Goal: Information Seeking & Learning: Learn about a topic

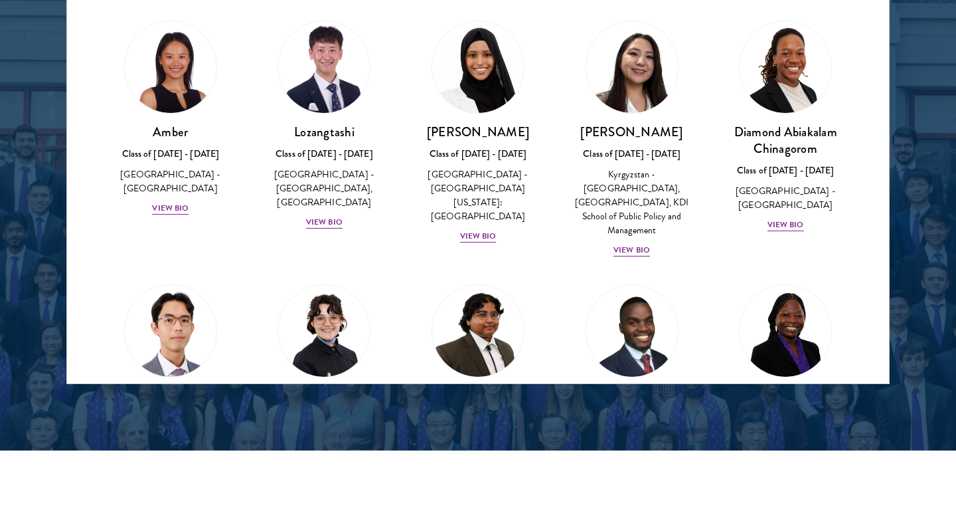
scroll to position [21, 0]
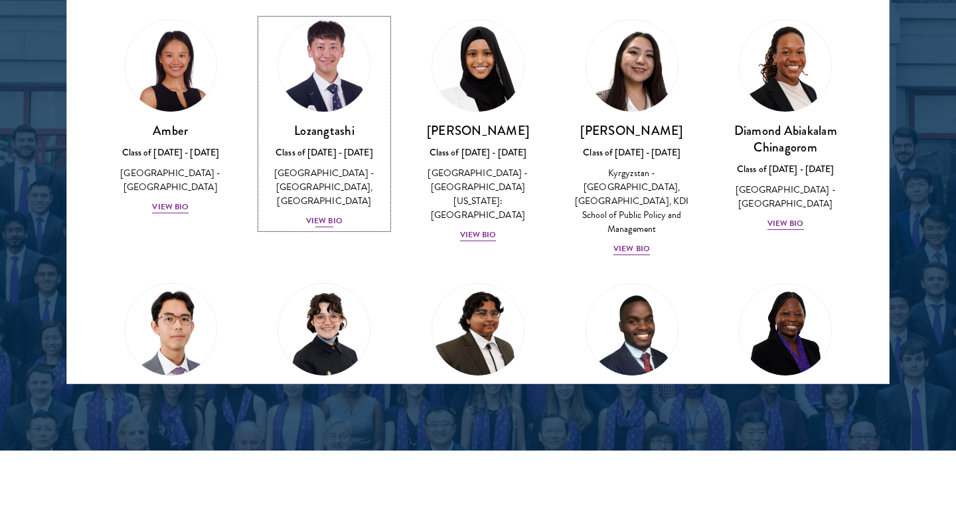
click at [339, 223] on div "View Bio" at bounding box center [324, 221] width 37 height 13
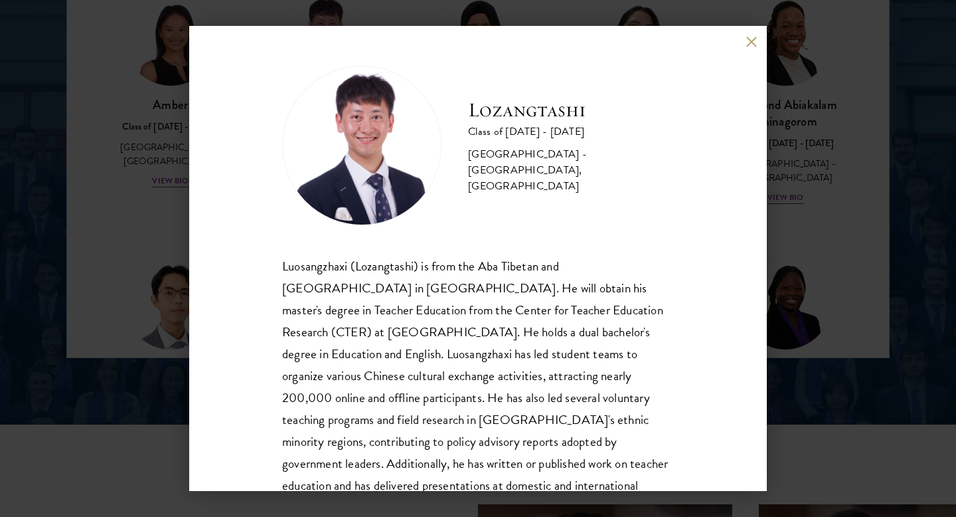
click at [746, 43] on button at bounding box center [751, 41] width 11 height 11
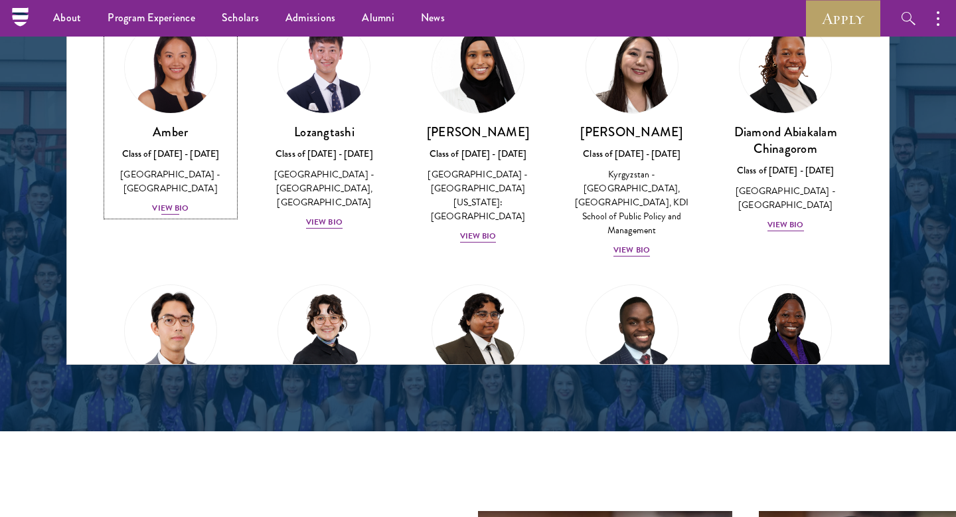
click at [183, 202] on div "View Bio" at bounding box center [170, 208] width 37 height 13
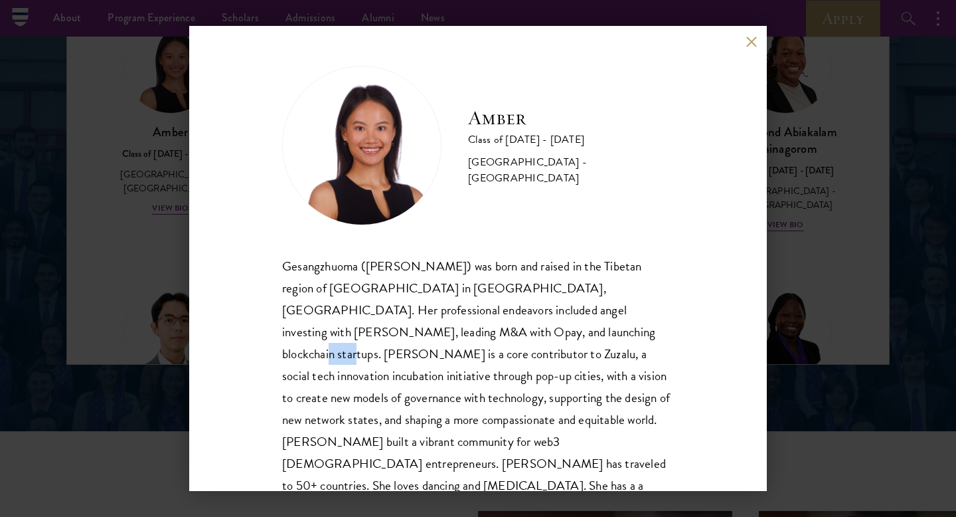
drag, startPoint x: 432, startPoint y: 335, endPoint x: 400, endPoint y: 336, distance: 31.9
click at [400, 336] on div "Gesangzhuoma ([PERSON_NAME]) was born and raised in the Tibetan region of [GEOG…" at bounding box center [478, 398] width 392 height 286
copy div "Zuzalu"
click at [400, 336] on div "Gesangzhuoma ([PERSON_NAME]) was born and raised in the Tibetan region of [GEOG…" at bounding box center [478, 398] width 392 height 286
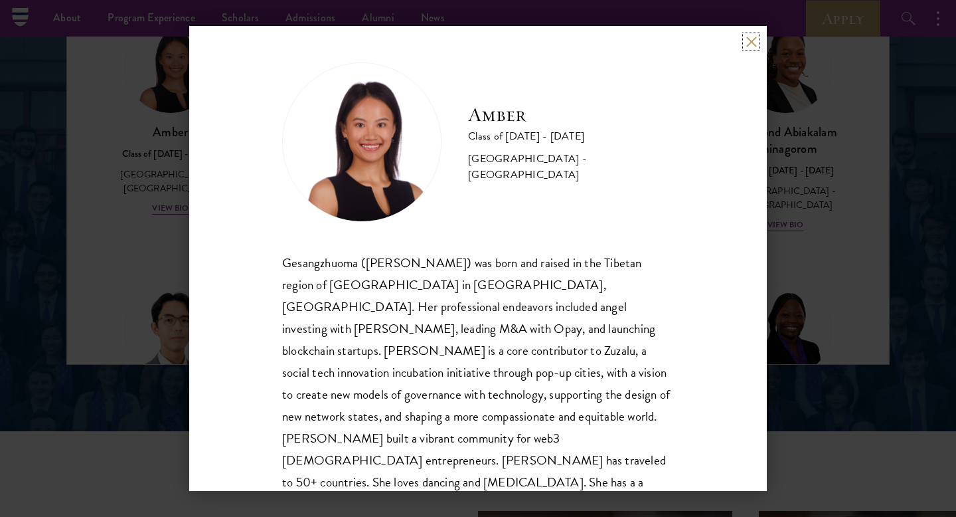
click at [749, 40] on button at bounding box center [751, 41] width 11 height 11
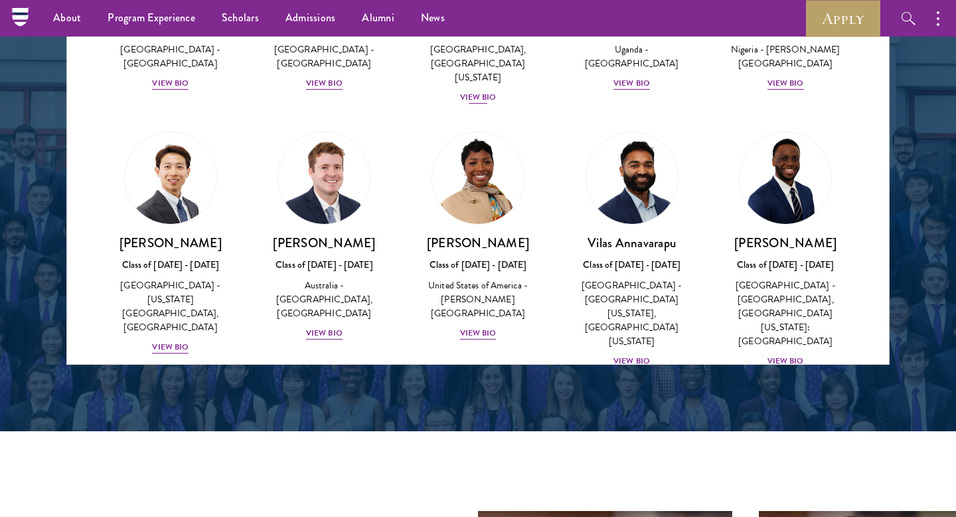
scroll to position [393, 0]
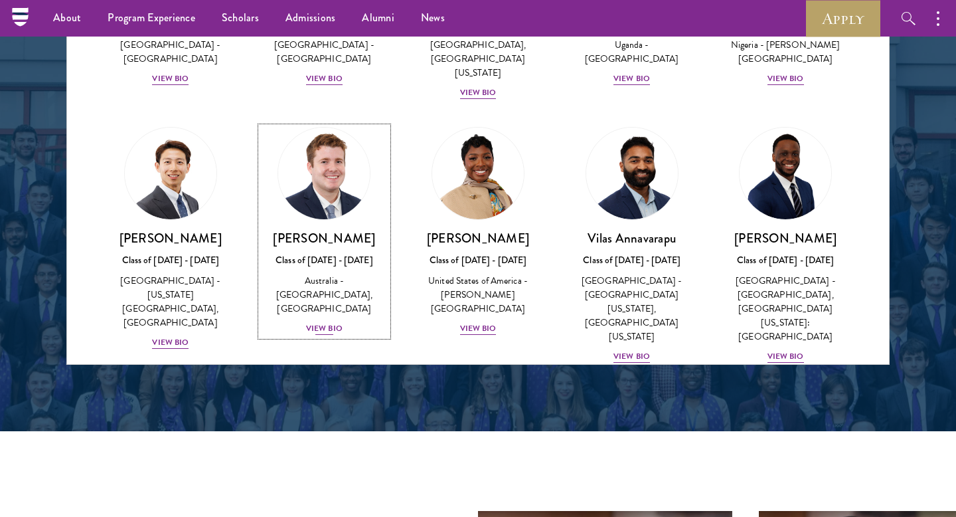
click at [324, 322] on div "View Bio" at bounding box center [324, 328] width 37 height 13
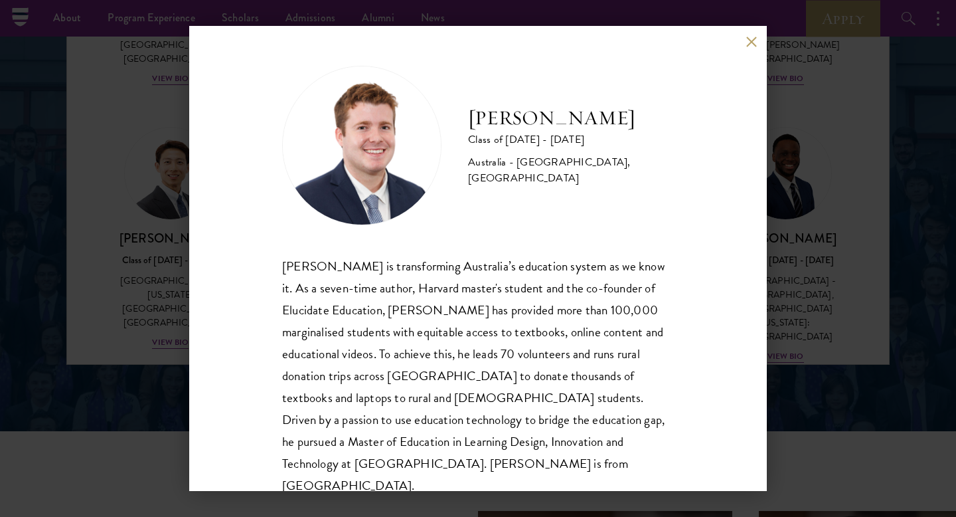
click at [752, 44] on button at bounding box center [751, 41] width 11 height 11
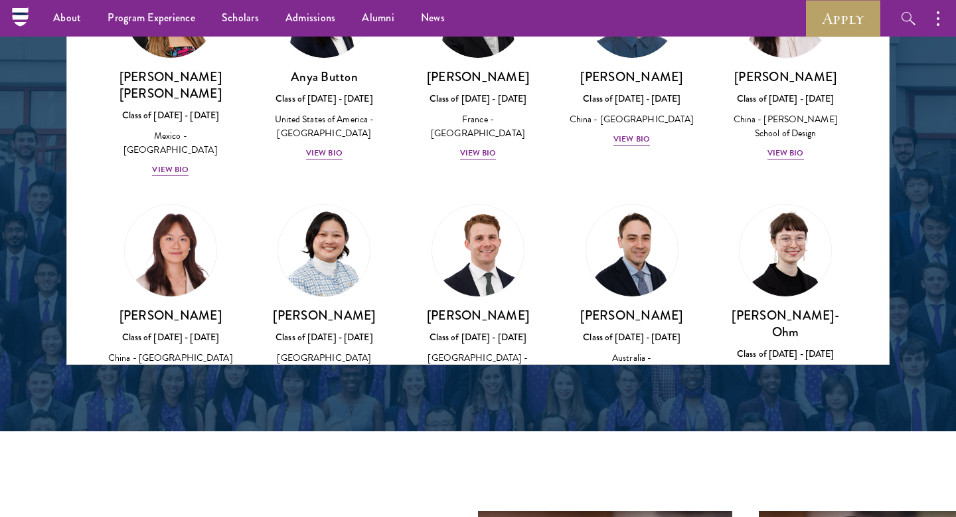
scroll to position [1087, 0]
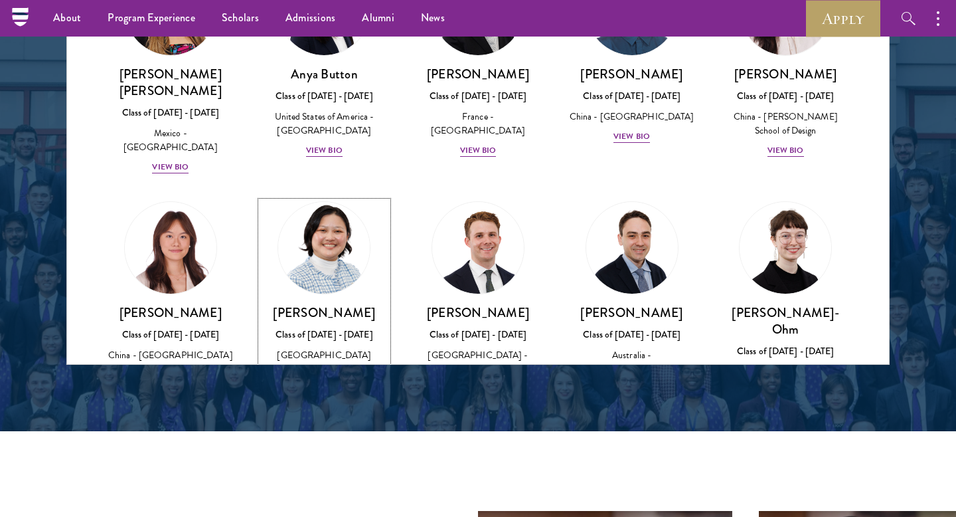
click at [332, 396] on div "View Bio" at bounding box center [324, 402] width 37 height 13
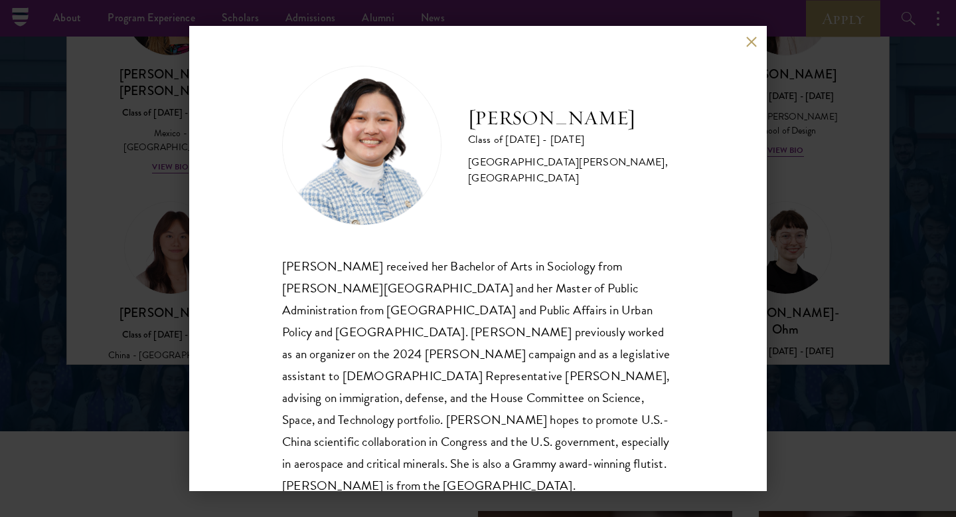
click at [752, 39] on button at bounding box center [751, 41] width 11 height 11
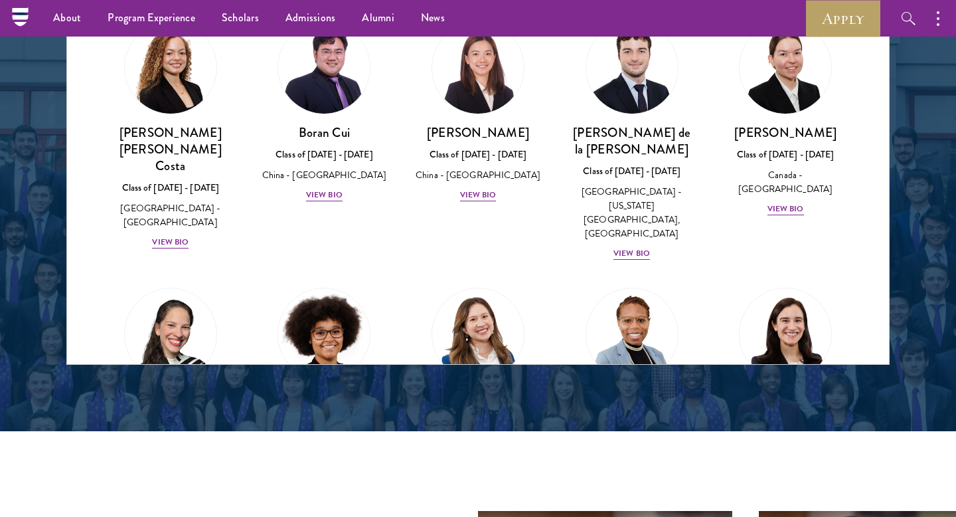
scroll to position [1544, 0]
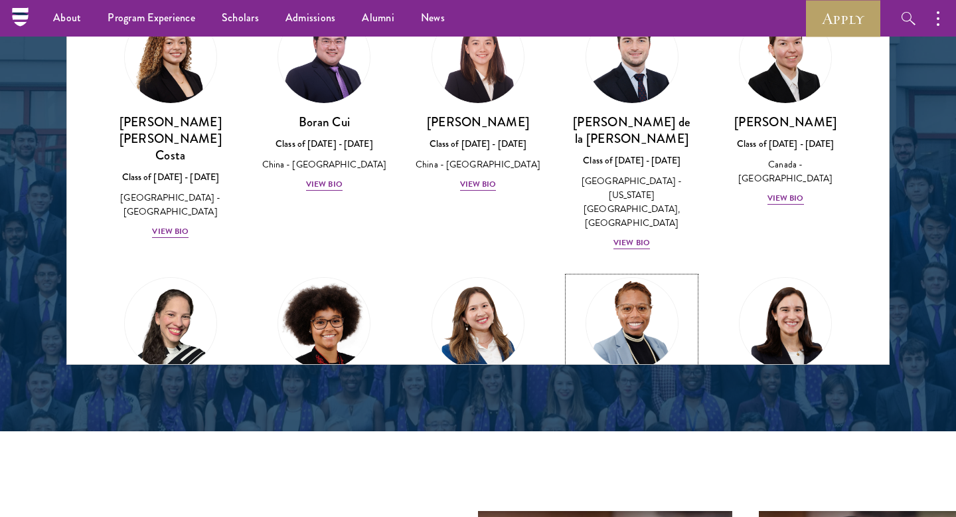
click at [626, 458] on div "View Bio" at bounding box center [632, 464] width 37 height 13
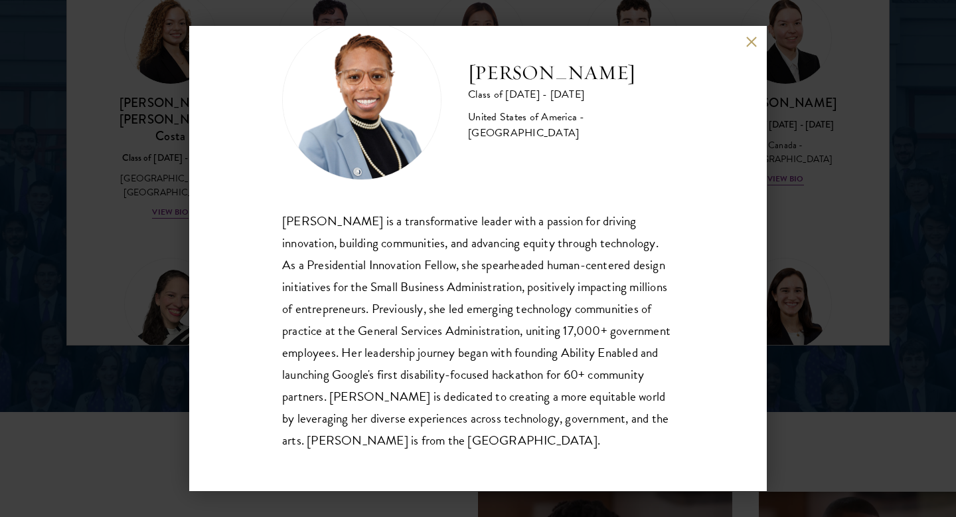
scroll to position [1818, 0]
click at [748, 46] on button at bounding box center [751, 41] width 11 height 11
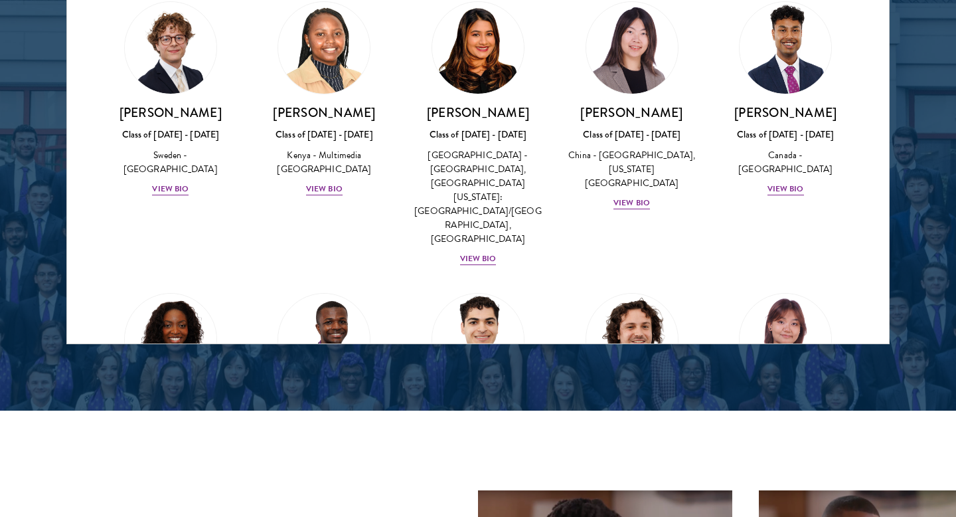
scroll to position [2054, 0]
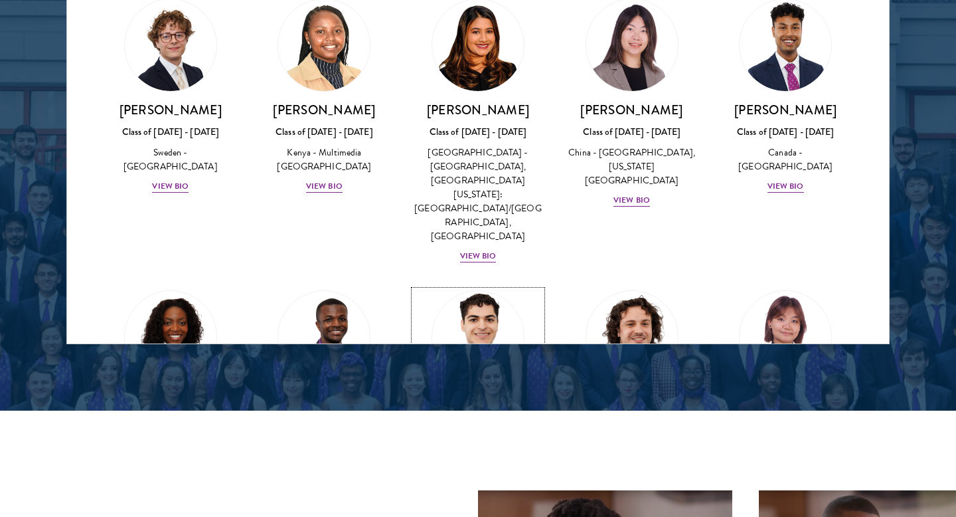
click at [478, 472] on div "View Bio" at bounding box center [478, 478] width 37 height 13
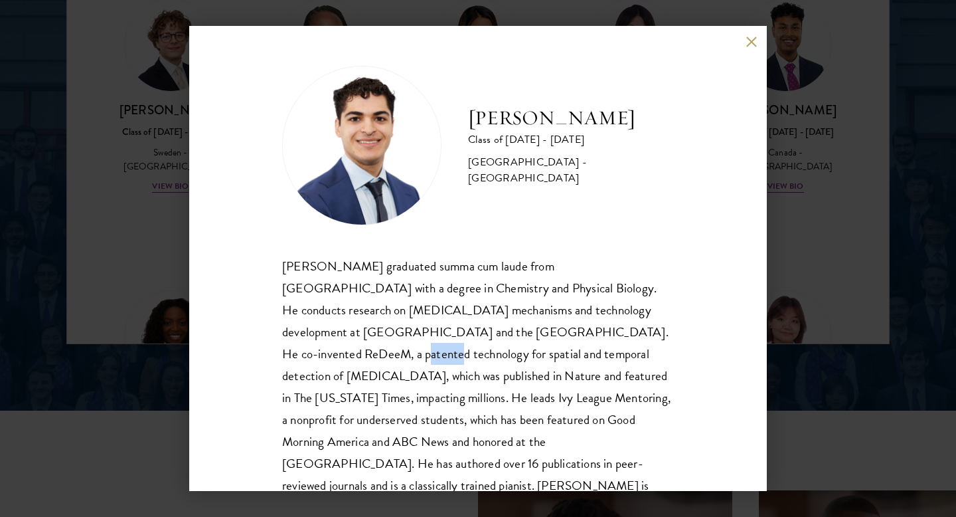
drag, startPoint x: 533, startPoint y: 333, endPoint x: 577, endPoint y: 335, distance: 43.9
click at [577, 335] on div "[PERSON_NAME] graduated summa cum laude from [GEOGRAPHIC_DATA] with a degree in…" at bounding box center [478, 387] width 392 height 264
copy div "ReDeeM"
click at [577, 335] on div "[PERSON_NAME] graduated summa cum laude from [GEOGRAPHIC_DATA] with a degree in…" at bounding box center [478, 387] width 392 height 264
drag, startPoint x: 675, startPoint y: 132, endPoint x: 460, endPoint y: 133, distance: 215.2
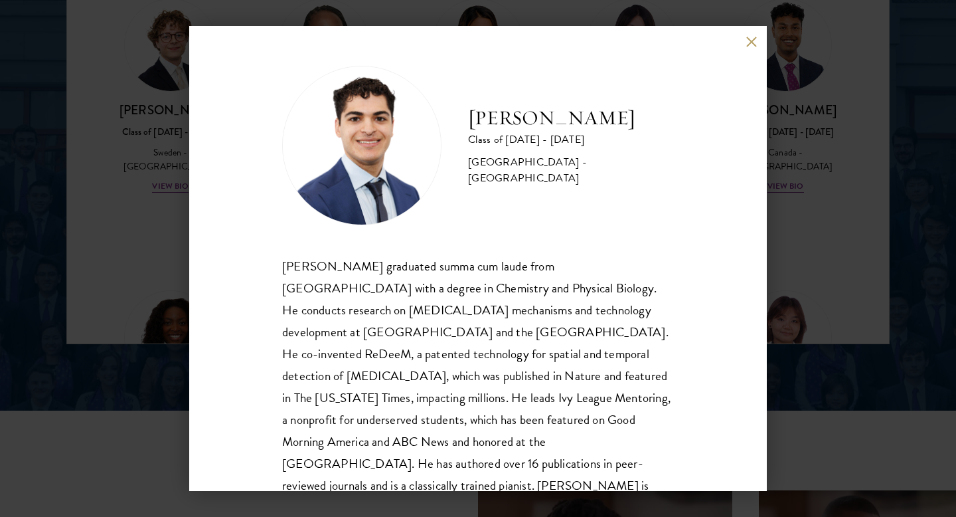
click at [460, 133] on div "[PERSON_NAME] Class of [DATE] - [DATE] [GEOGRAPHIC_DATA] - [GEOGRAPHIC_DATA] [P…" at bounding box center [478, 258] width 578 height 465
copy h2 "[PERSON_NAME]"
click at [578, 181] on div "[PERSON_NAME] Class of [DATE] - [DATE] [GEOGRAPHIC_DATA] - [GEOGRAPHIC_DATA]" at bounding box center [478, 145] width 392 height 159
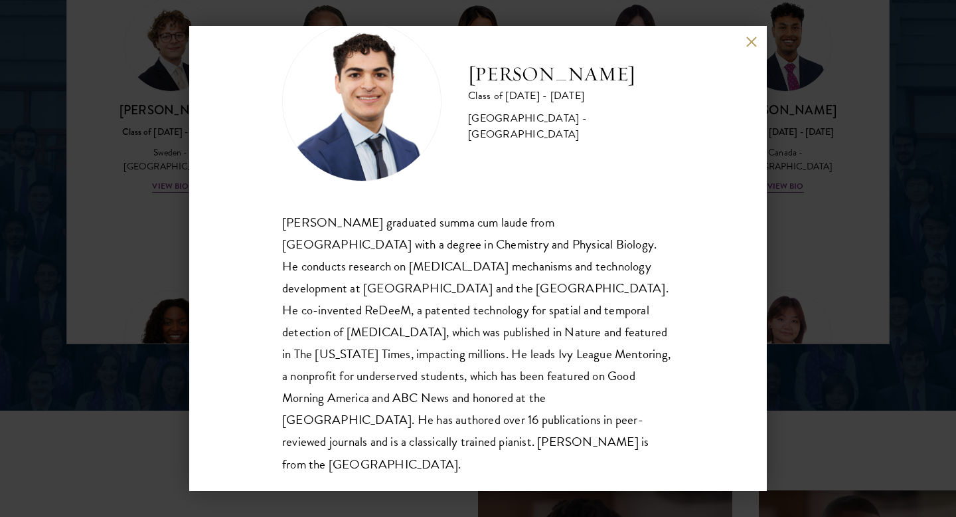
scroll to position [45, 0]
click at [750, 44] on button at bounding box center [751, 41] width 11 height 11
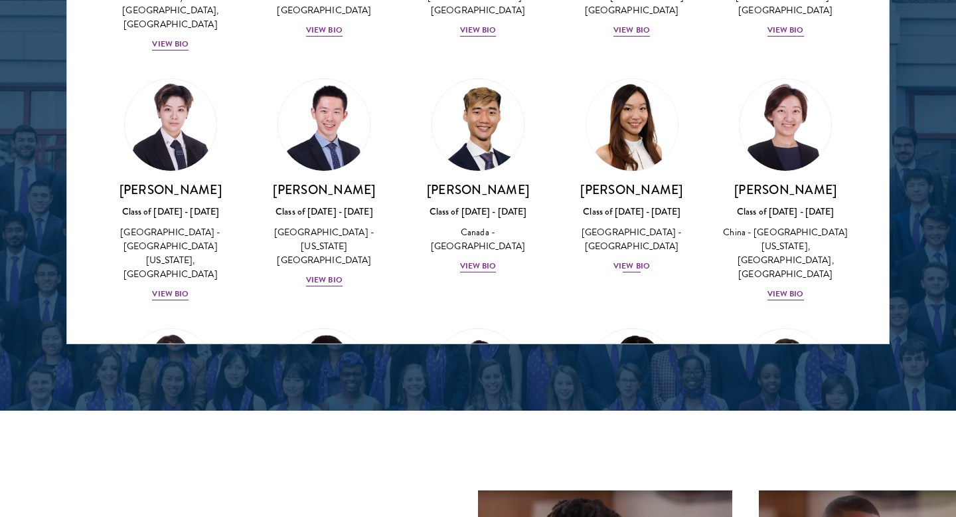
scroll to position [3497, 0]
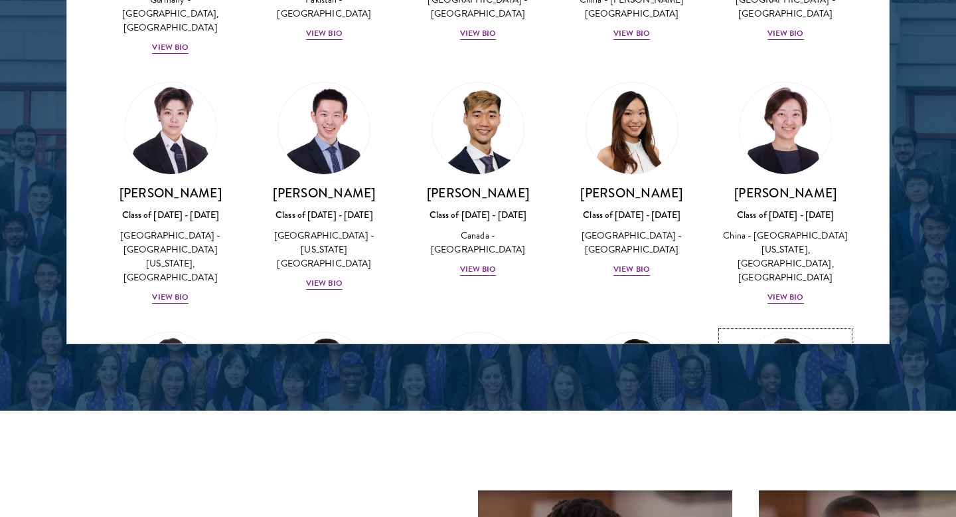
click at [782, 513] on div "View Bio" at bounding box center [786, 519] width 37 height 13
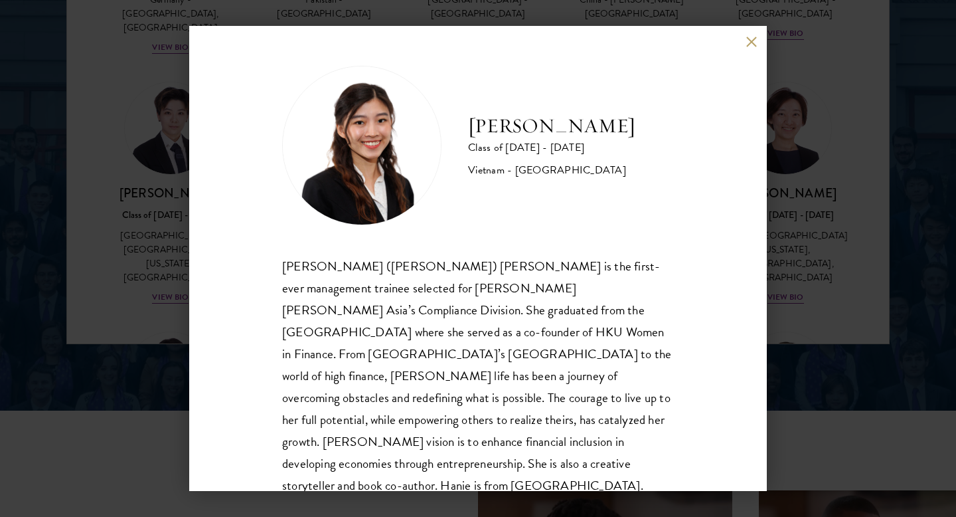
scroll to position [1, 0]
click at [752, 43] on button at bounding box center [751, 41] width 11 height 11
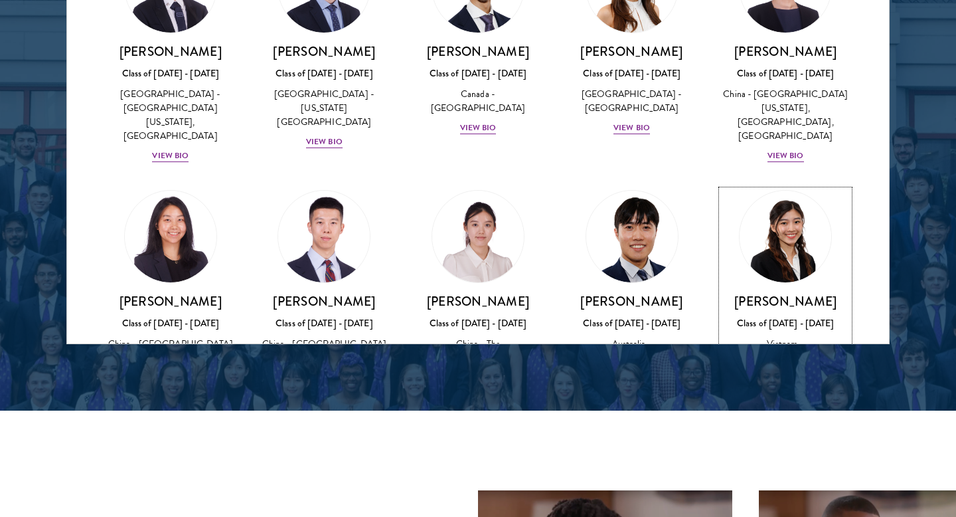
scroll to position [3645, 0]
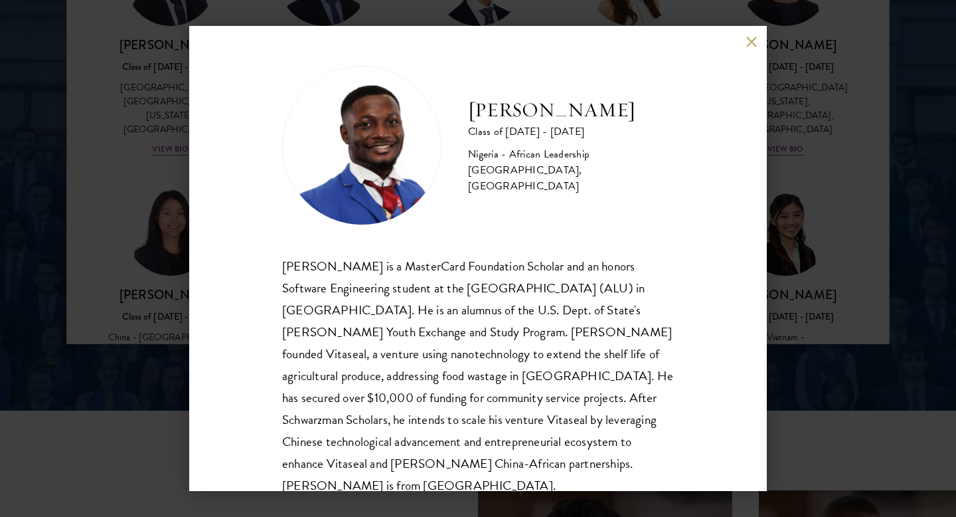
click at [752, 41] on button at bounding box center [751, 41] width 11 height 11
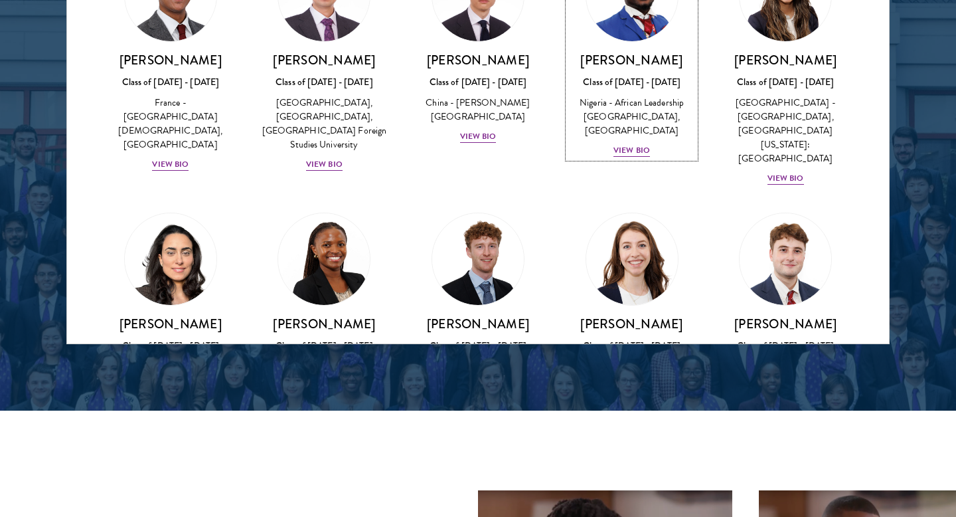
scroll to position [4102, 0]
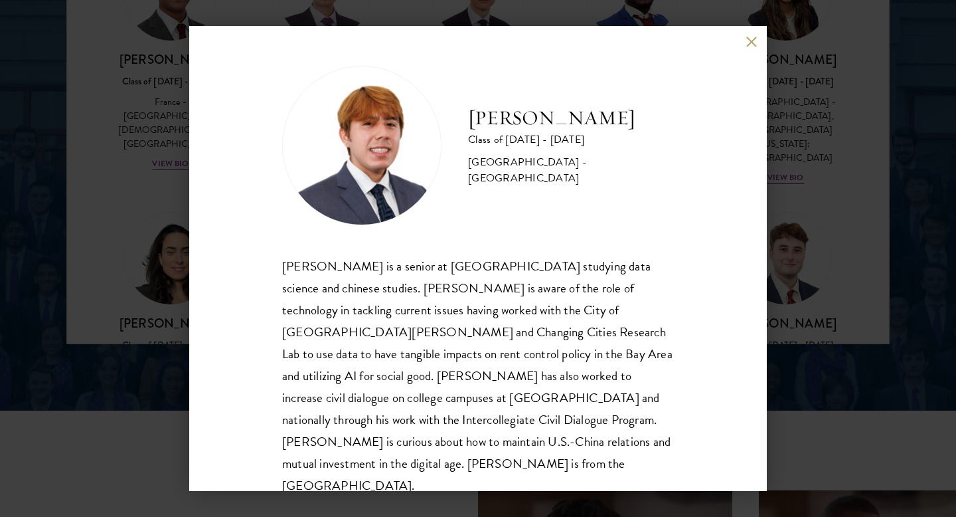
click at [748, 43] on button at bounding box center [751, 41] width 11 height 11
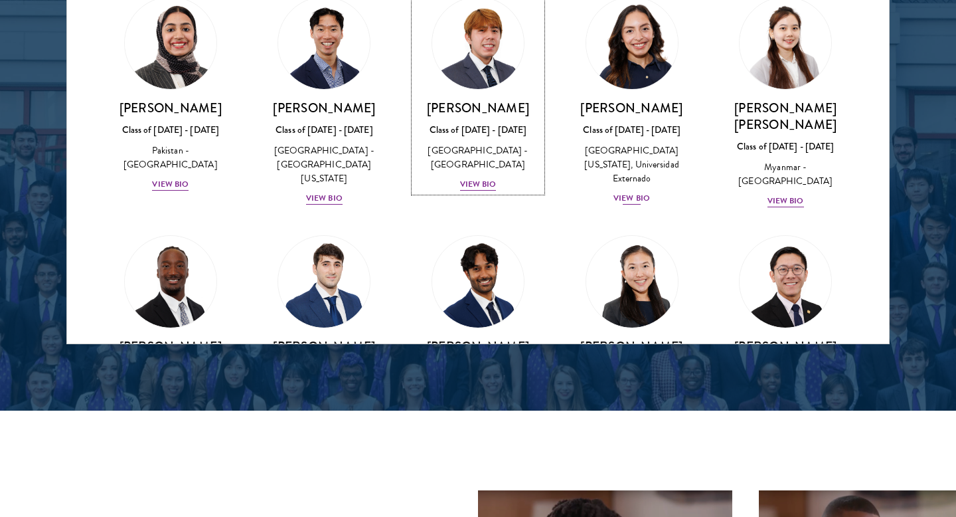
scroll to position [4569, 0]
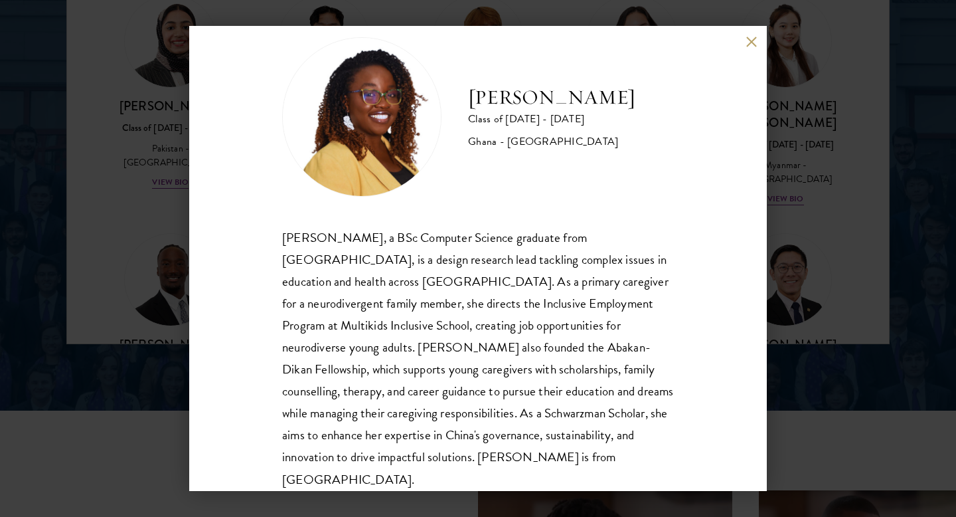
scroll to position [45, 0]
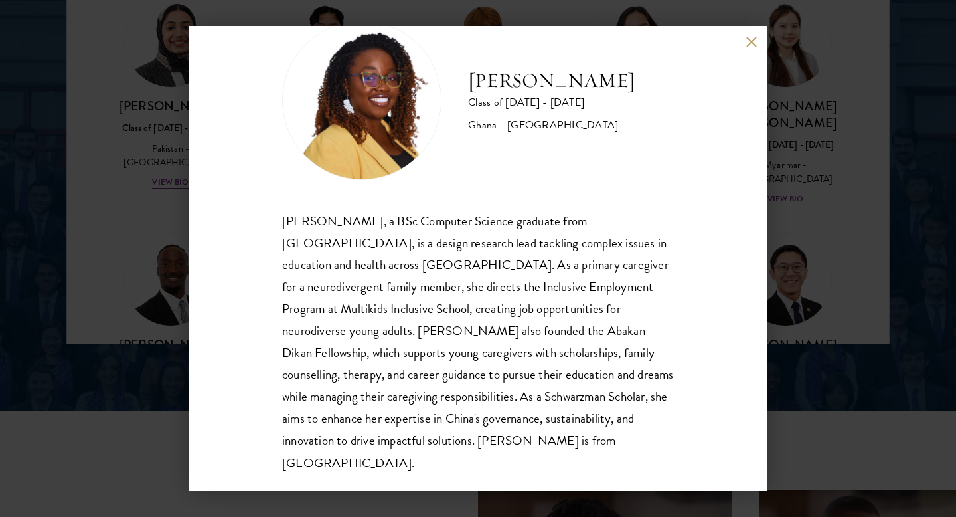
click at [752, 37] on button at bounding box center [751, 41] width 11 height 11
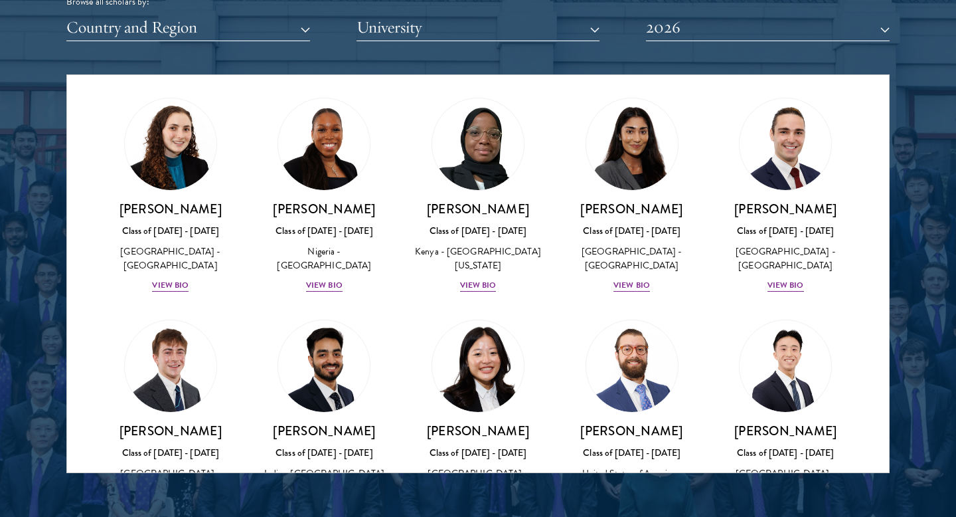
scroll to position [5343, 0]
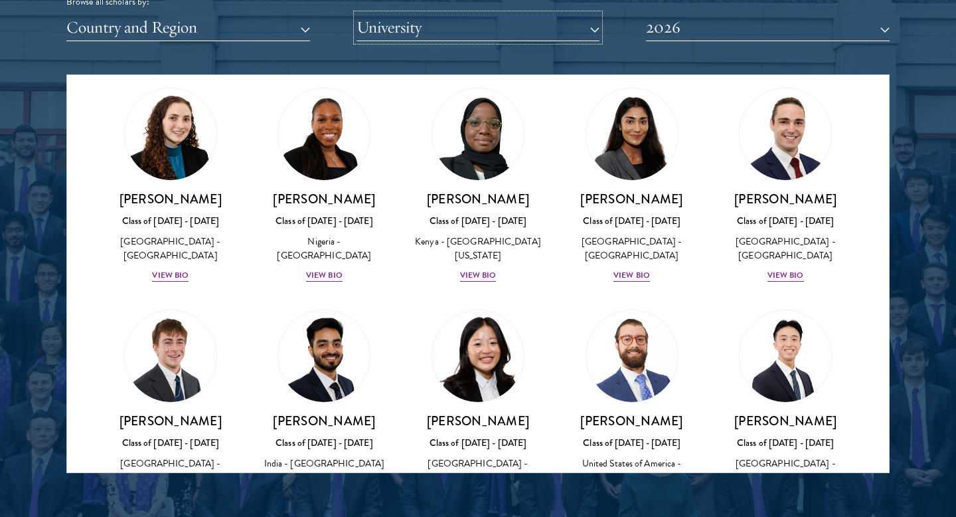
click at [594, 29] on button "University" at bounding box center [479, 27] width 244 height 27
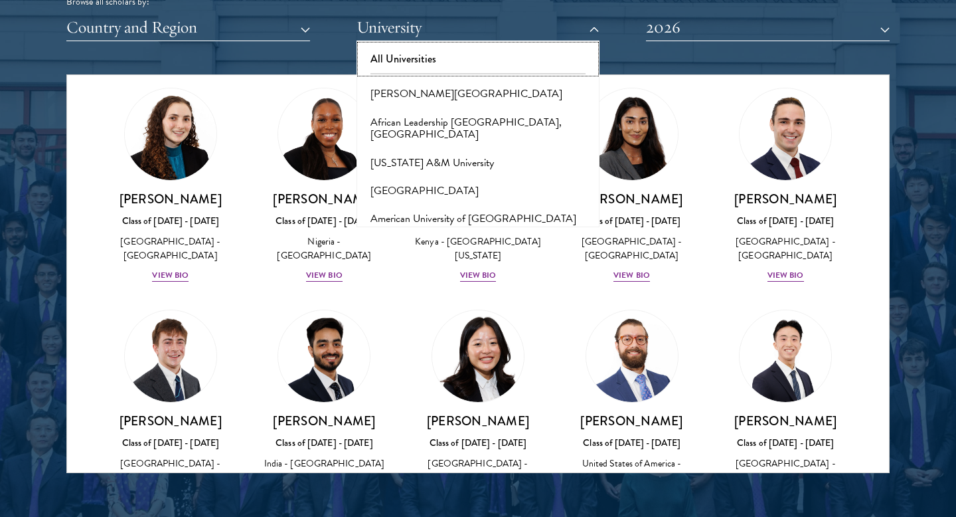
click at [525, 52] on button "All Universities" at bounding box center [479, 59] width 236 height 28
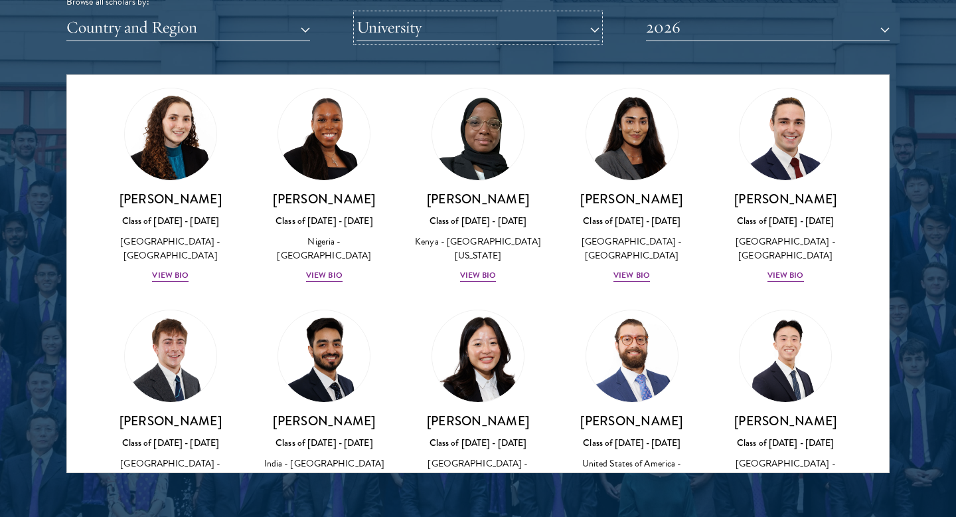
click at [565, 29] on button "University" at bounding box center [479, 27] width 244 height 27
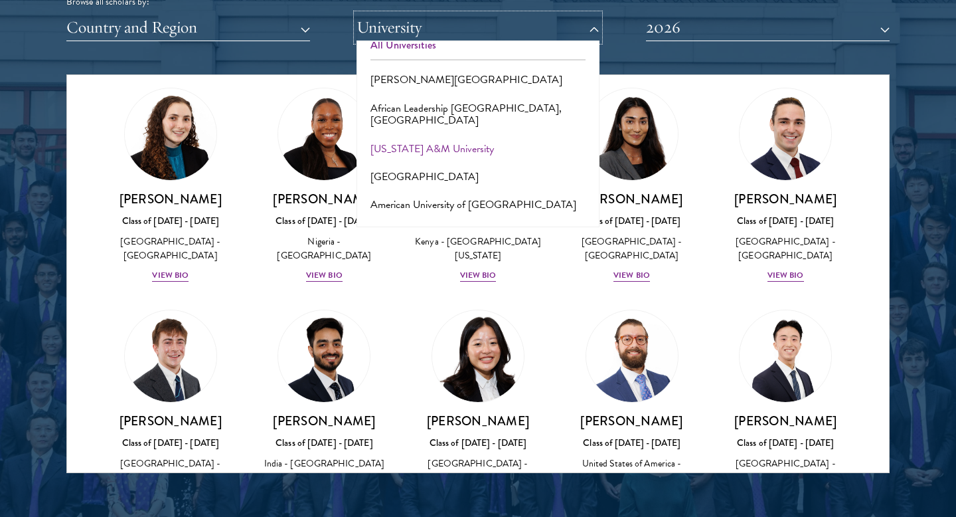
scroll to position [17, 0]
click at [474, 107] on button "African Leadership [GEOGRAPHIC_DATA], [GEOGRAPHIC_DATA]" at bounding box center [479, 112] width 236 height 41
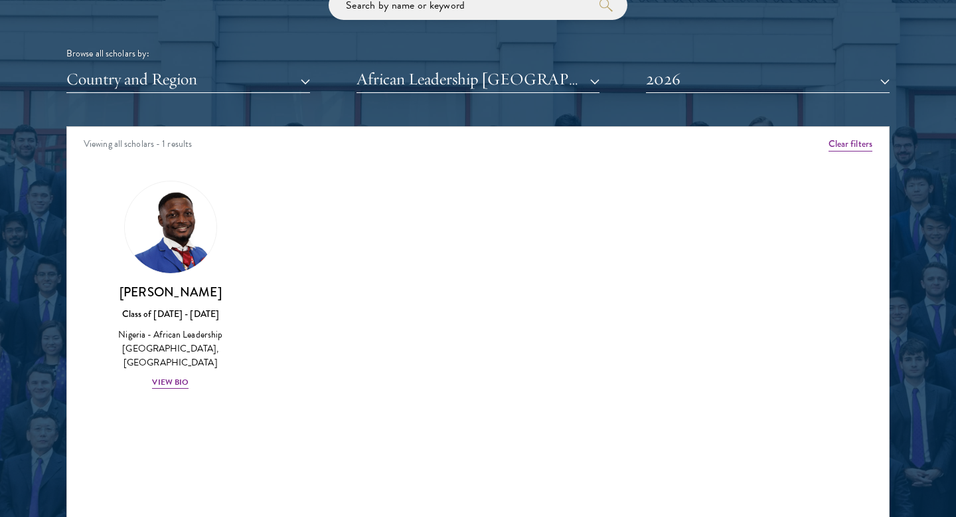
scroll to position [1638, 0]
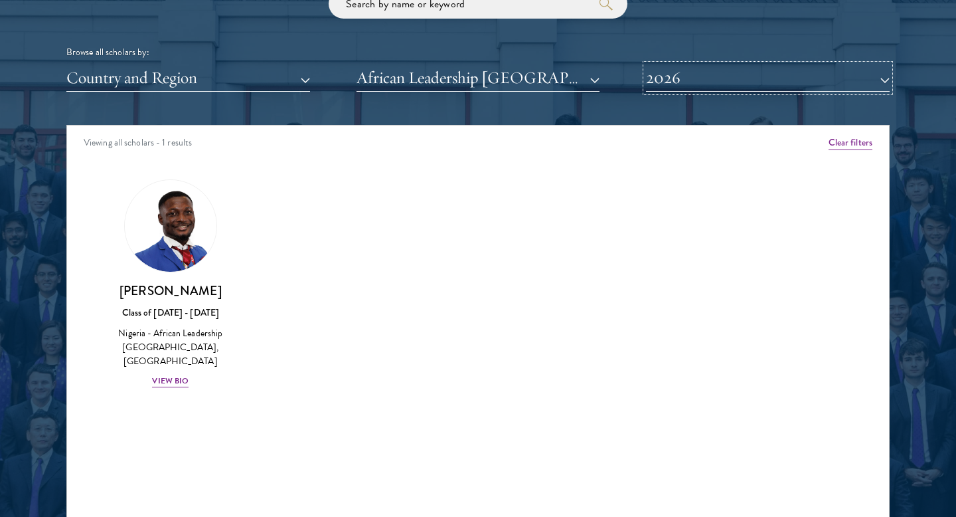
click at [687, 91] on button "2026" at bounding box center [768, 77] width 244 height 27
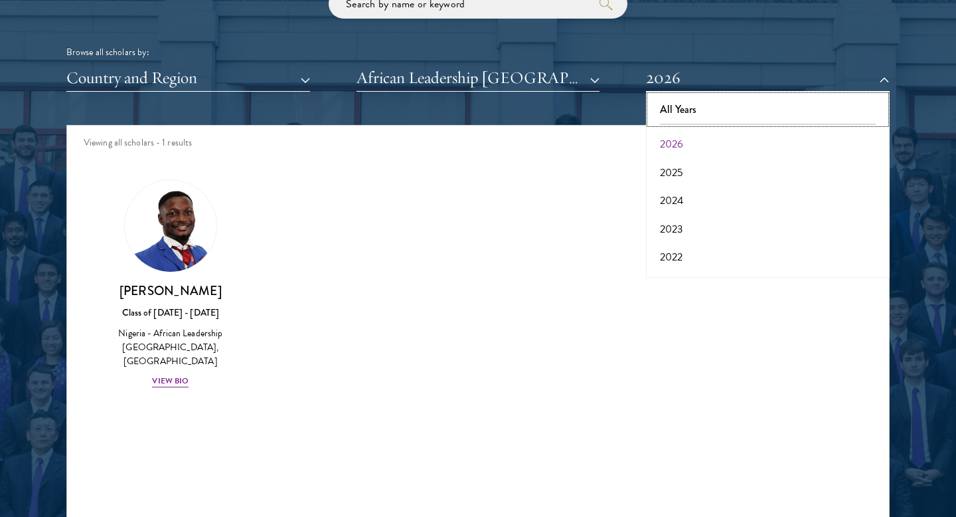
click at [683, 106] on button "All Years" at bounding box center [768, 110] width 236 height 28
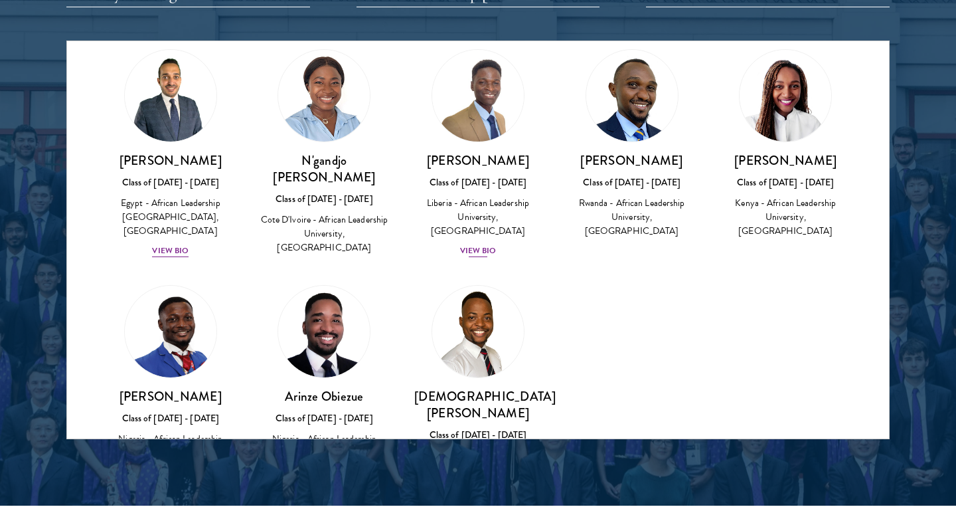
scroll to position [29, 0]
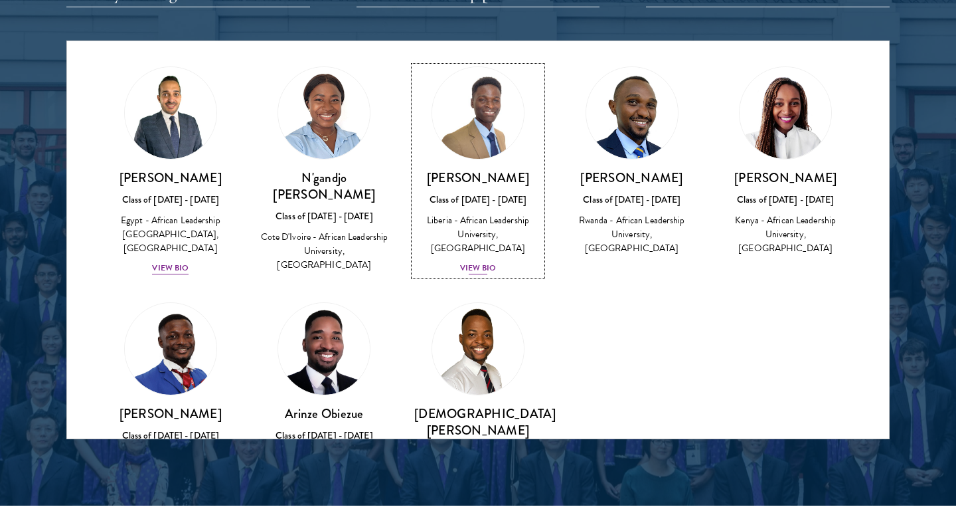
click at [482, 262] on div "View Bio" at bounding box center [478, 268] width 37 height 13
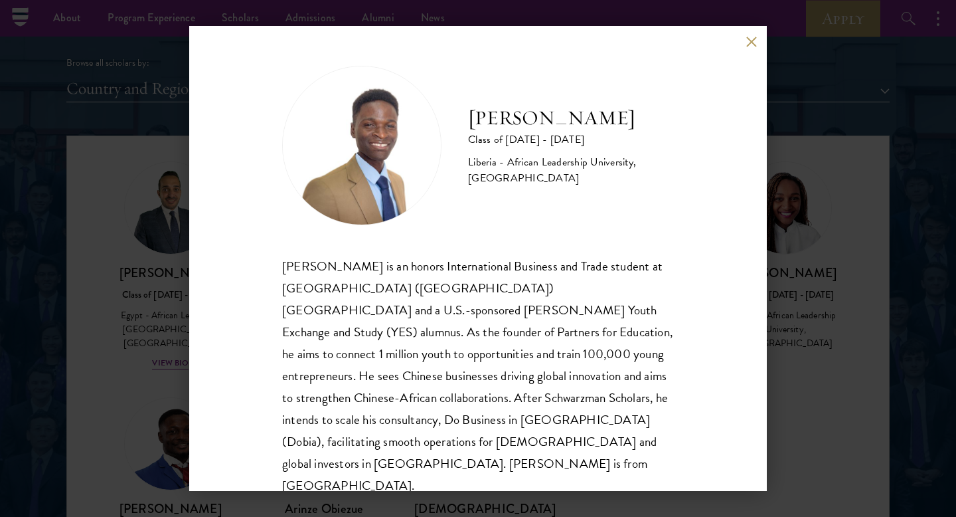
scroll to position [1624, 0]
click at [749, 43] on button at bounding box center [751, 41] width 11 height 11
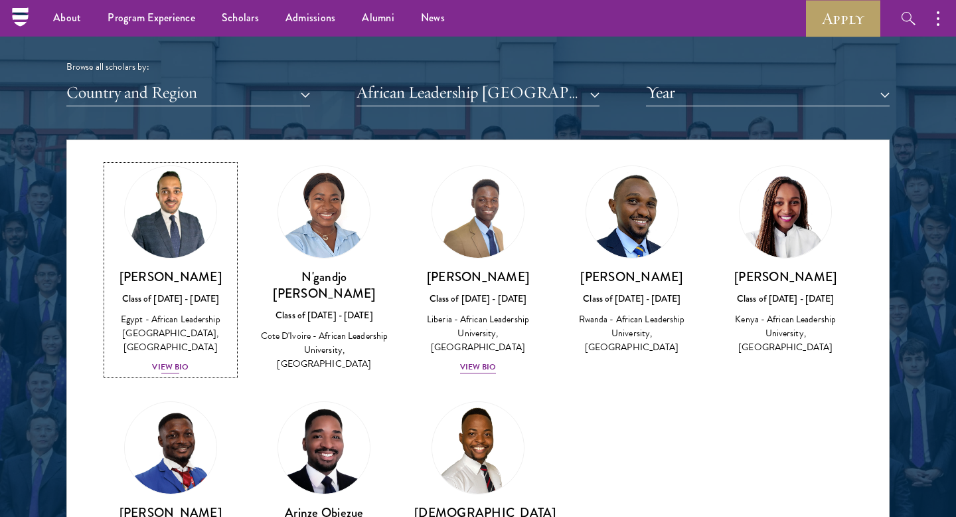
click at [173, 371] on div "View Bio" at bounding box center [170, 367] width 37 height 13
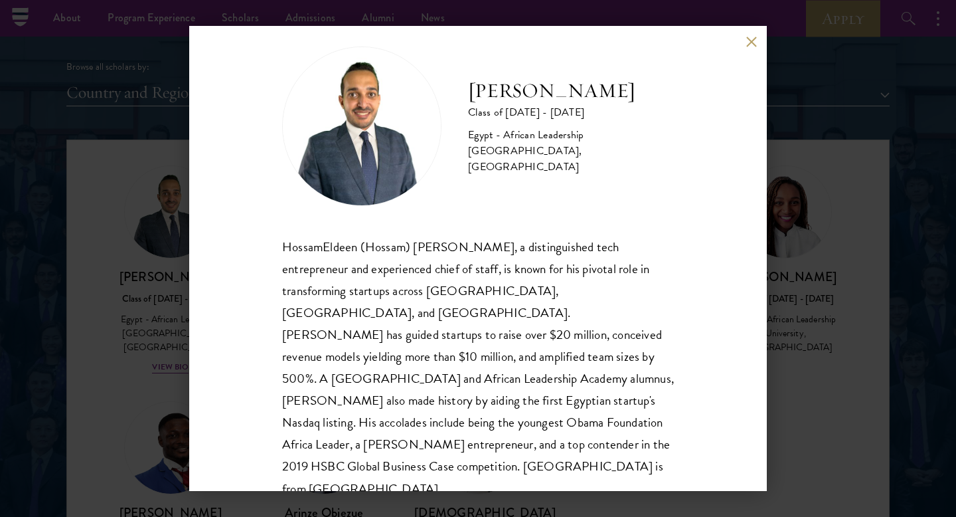
scroll to position [23, 0]
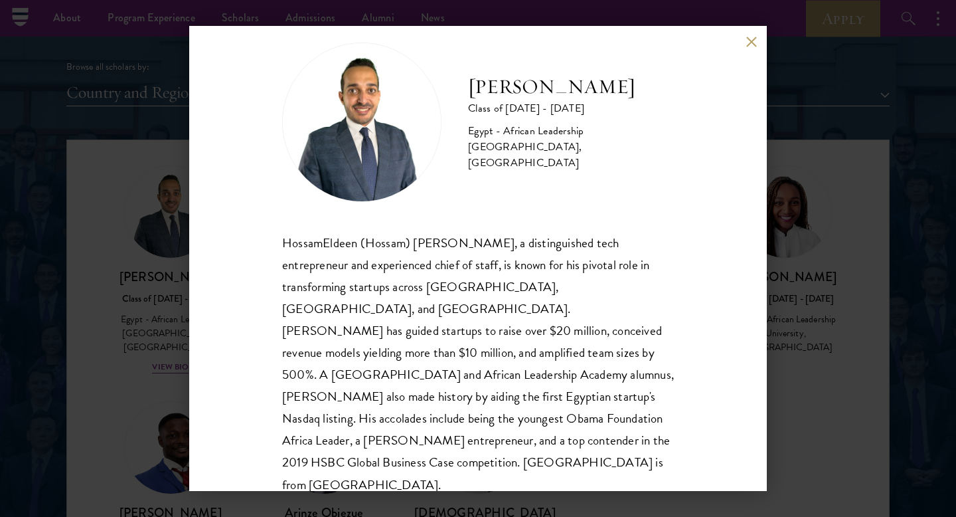
click at [757, 47] on div "HossamEldeen Abdelfatah Class of [DATE] - [DATE] [GEOGRAPHIC_DATA] - African Le…" at bounding box center [478, 258] width 578 height 465
click at [749, 41] on button at bounding box center [751, 41] width 11 height 11
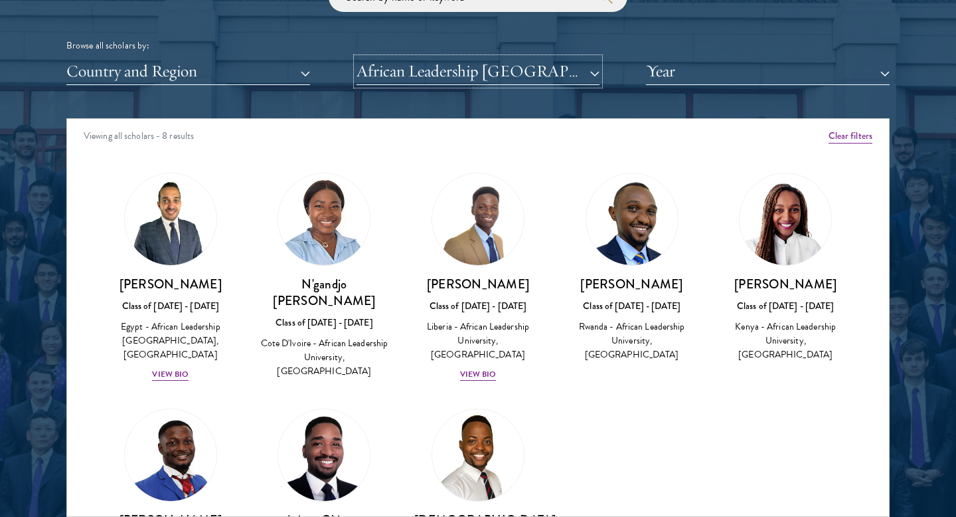
click at [575, 71] on button "African Leadership [GEOGRAPHIC_DATA], [GEOGRAPHIC_DATA]" at bounding box center [479, 71] width 244 height 27
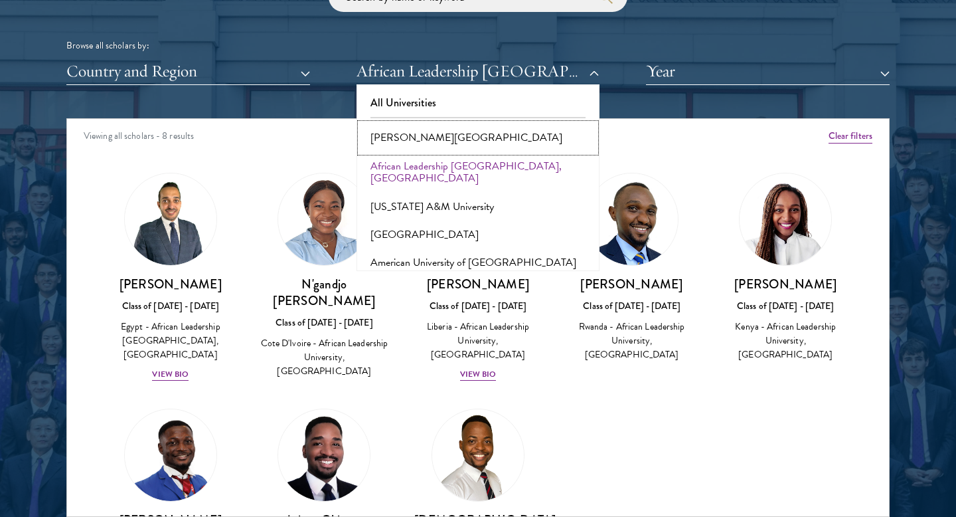
click at [442, 137] on button "[PERSON_NAME][GEOGRAPHIC_DATA]" at bounding box center [479, 138] width 236 height 28
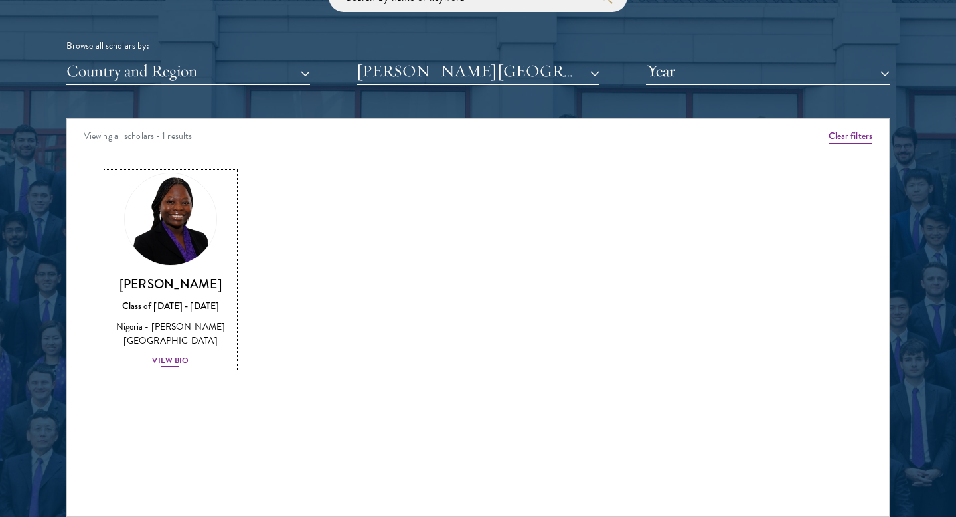
click at [175, 361] on div "View Bio" at bounding box center [170, 360] width 37 height 13
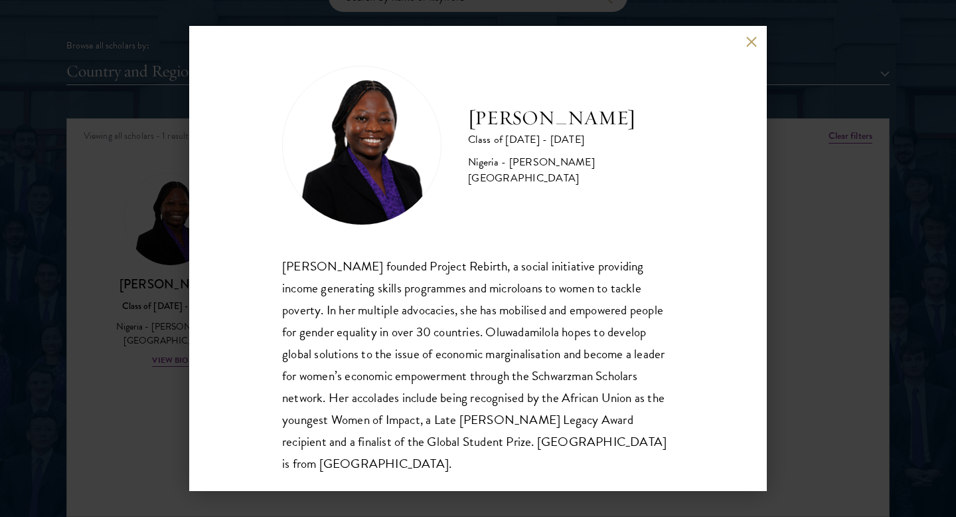
click at [753, 36] on button at bounding box center [751, 41] width 11 height 11
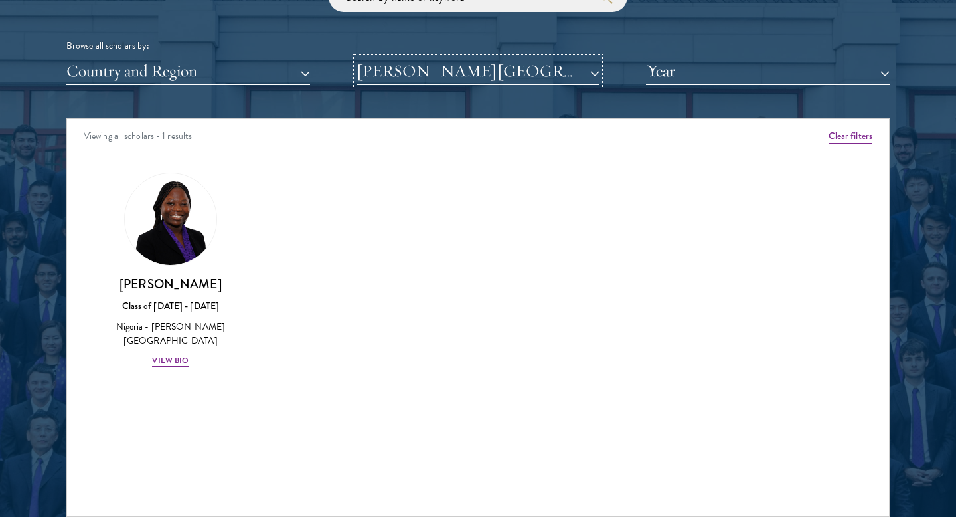
click at [529, 78] on button "[PERSON_NAME][GEOGRAPHIC_DATA]" at bounding box center [479, 71] width 244 height 27
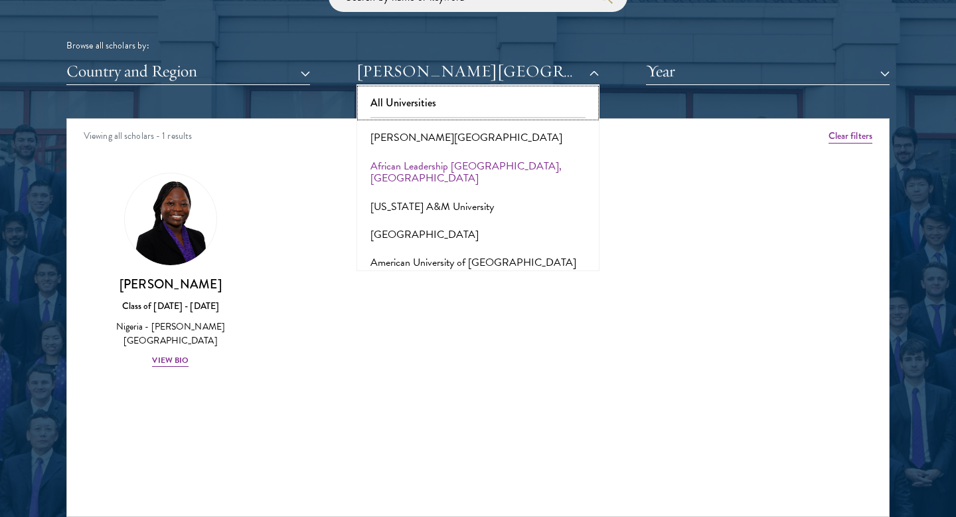
click at [478, 109] on button "All Universities" at bounding box center [479, 103] width 236 height 28
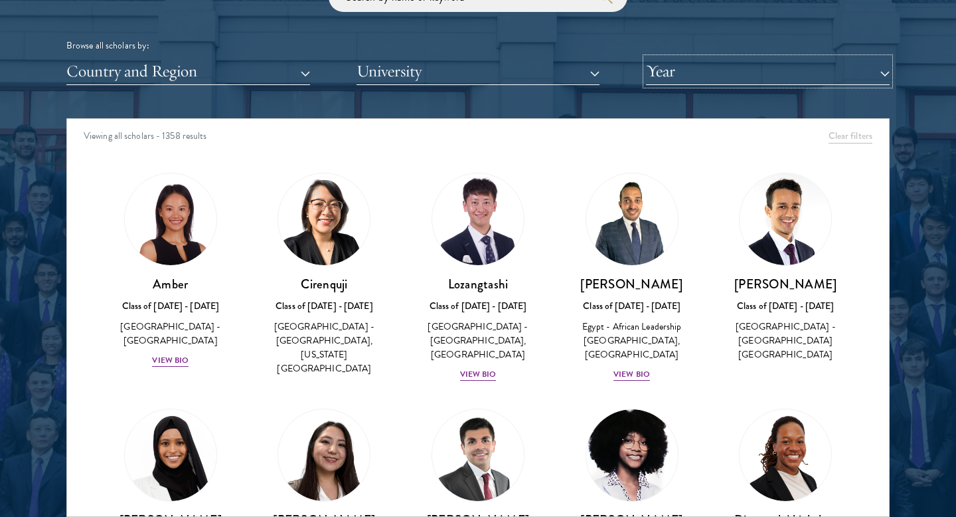
click at [733, 76] on button "Year" at bounding box center [768, 71] width 244 height 27
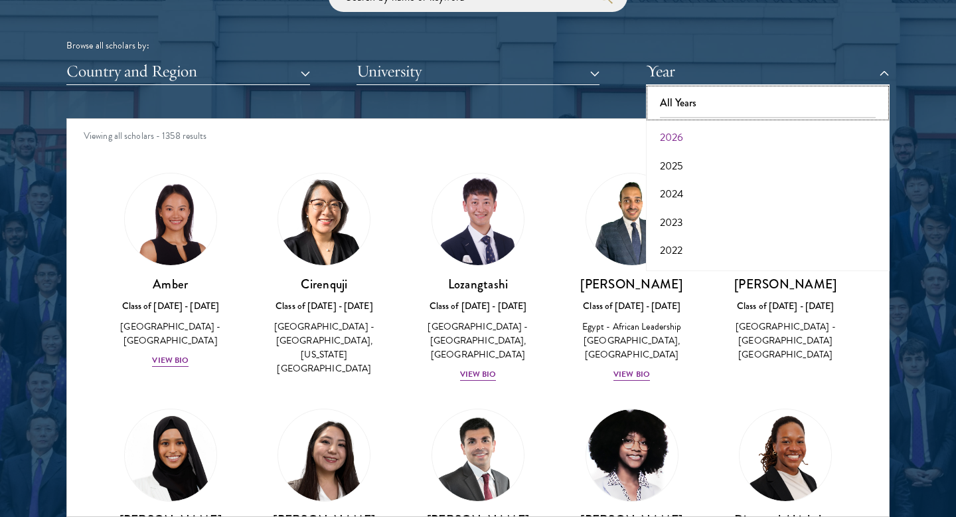
click at [709, 99] on button "All Years" at bounding box center [768, 103] width 236 height 28
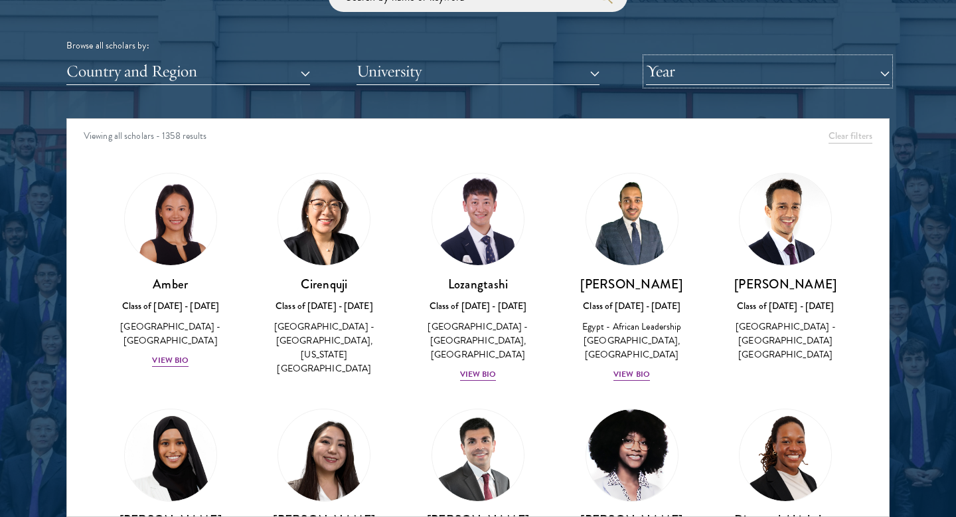
click at [706, 71] on button "Year" at bounding box center [768, 71] width 244 height 27
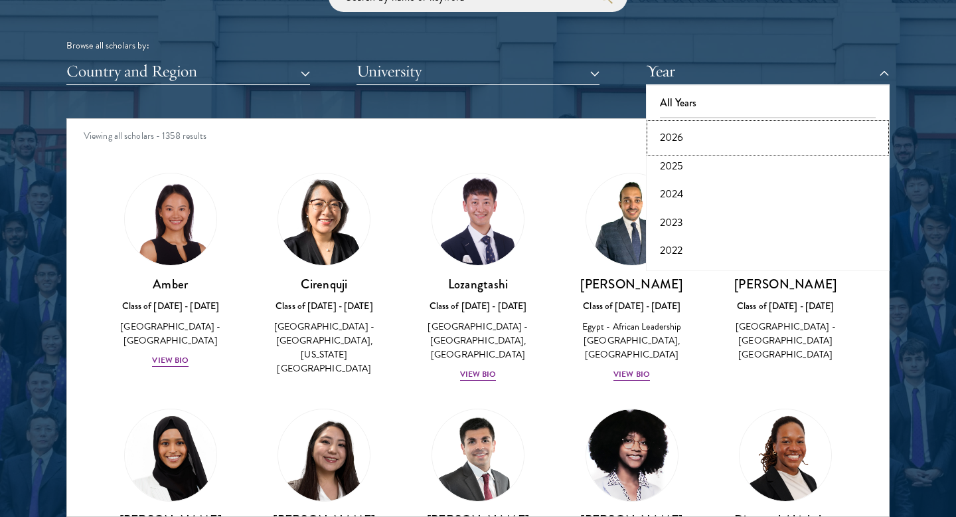
click at [688, 143] on button "2026" at bounding box center [768, 138] width 236 height 28
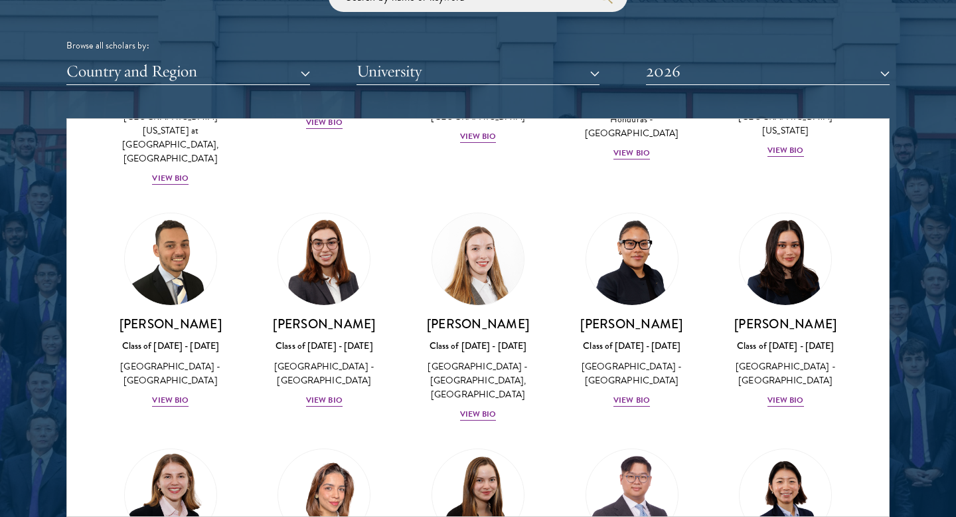
scroll to position [3069, 0]
